Goal: Navigation & Orientation: Find specific page/section

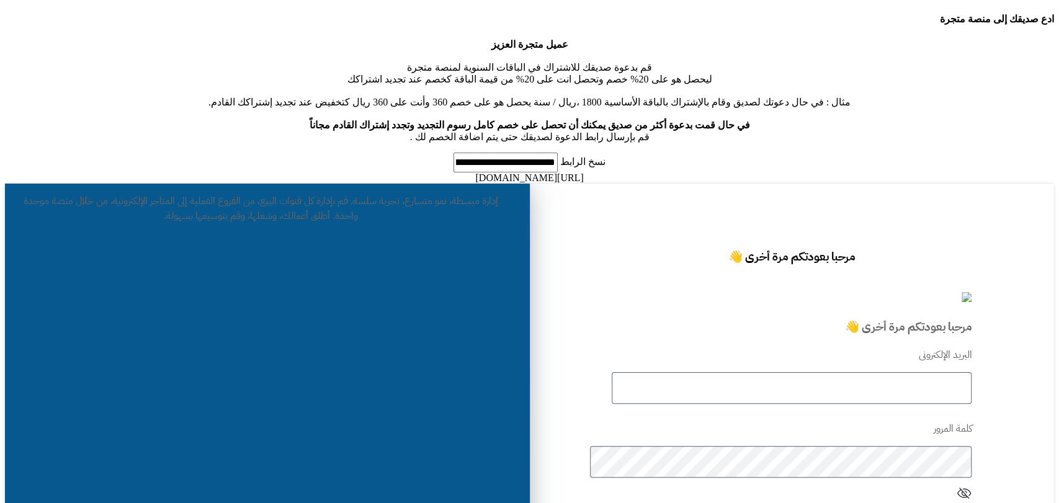
click at [759, 372] on input "text" at bounding box center [792, 388] width 360 height 32
type input "****"
